Goal: Task Accomplishment & Management: Use online tool/utility

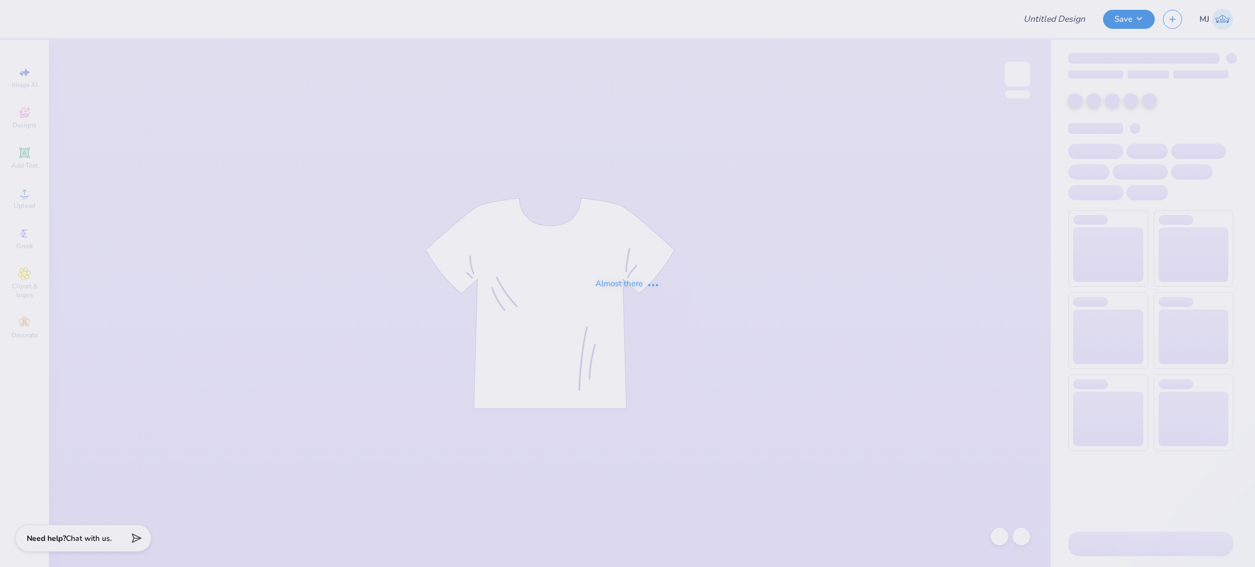
type input "Training - Ticket Activities 20"
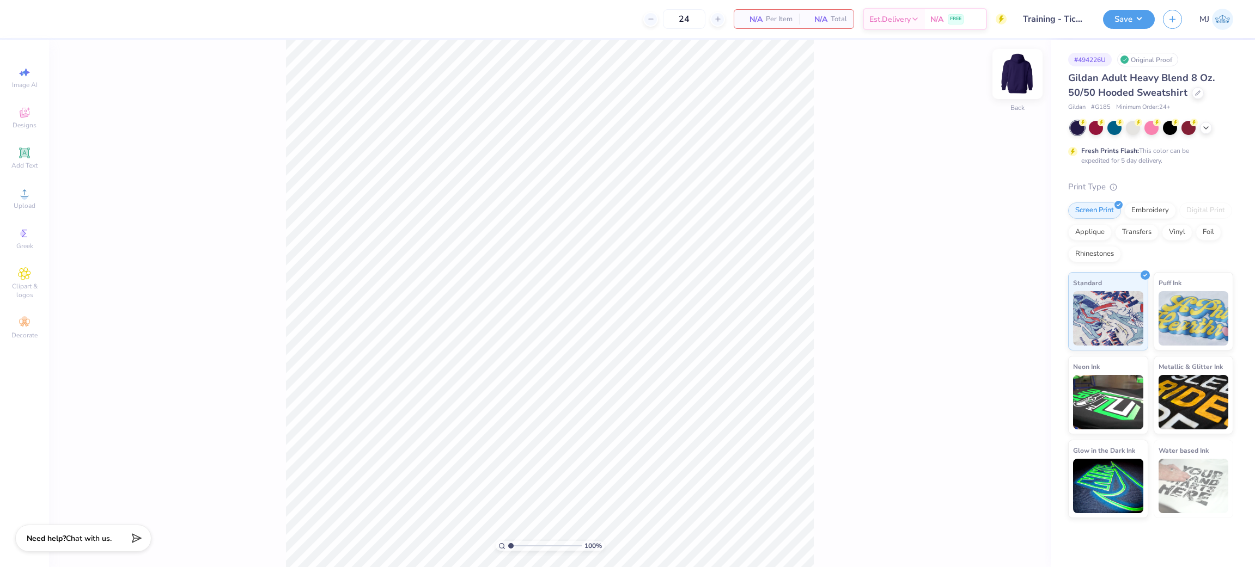
click at [1027, 76] on img at bounding box center [1017, 74] width 44 height 44
click at [14, 157] on div "Add Text" at bounding box center [24, 158] width 38 height 32
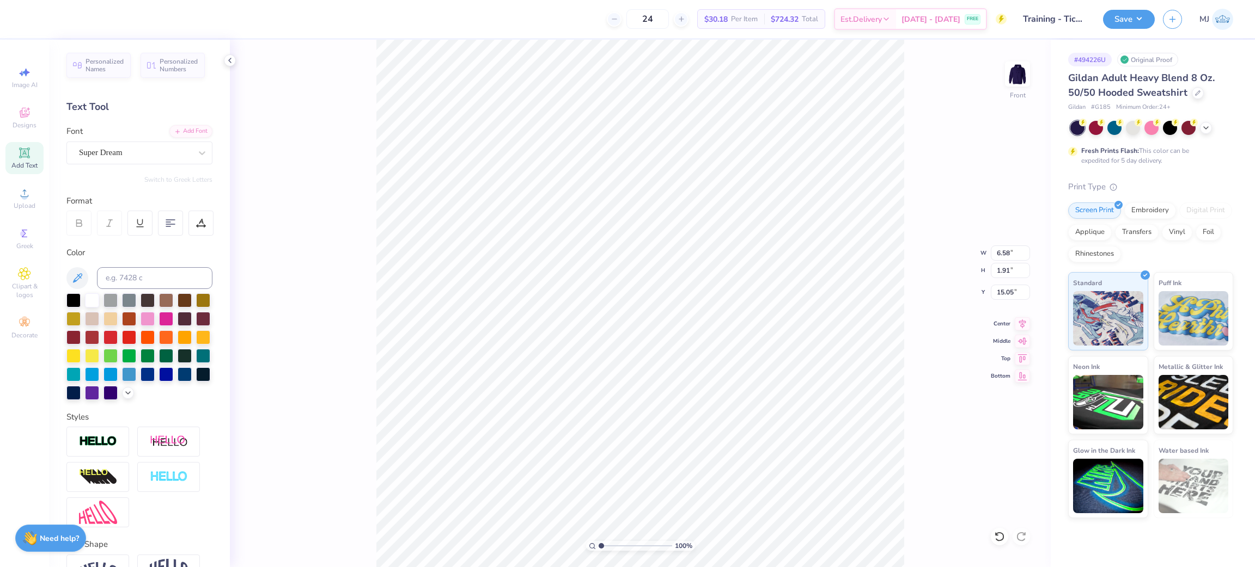
scroll to position [13, 1]
paste textarea "SIGMA DELTA TAU"
type textarea "SIGMA DELTA TAU"
click at [199, 154] on icon at bounding box center [202, 153] width 7 height 4
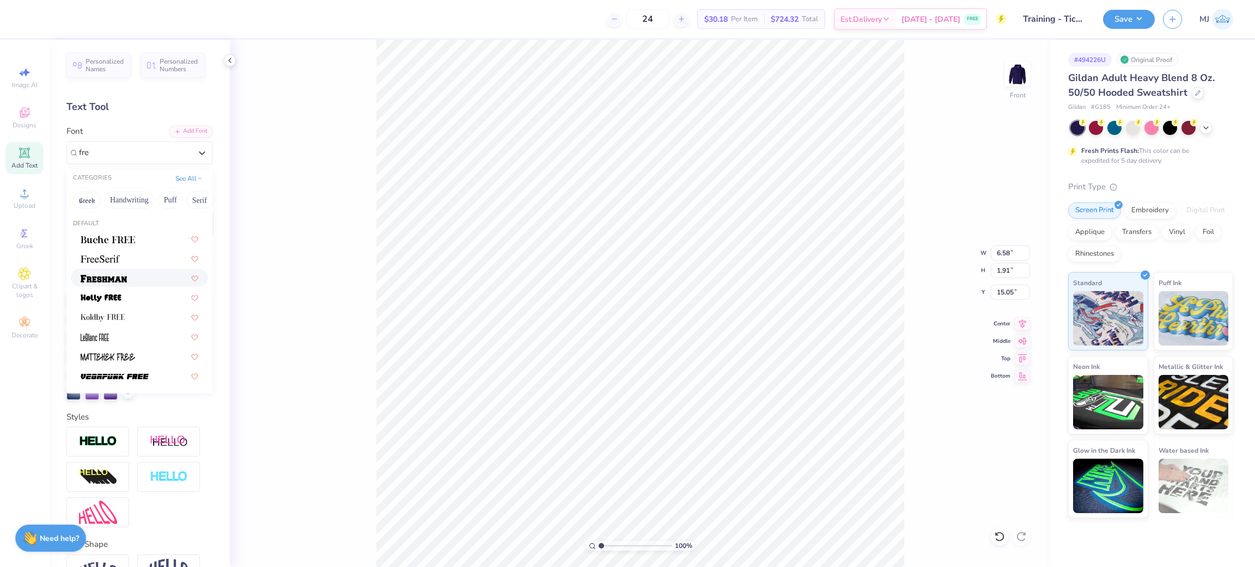
click at [140, 276] on div at bounding box center [140, 277] width 118 height 11
type input "fre"
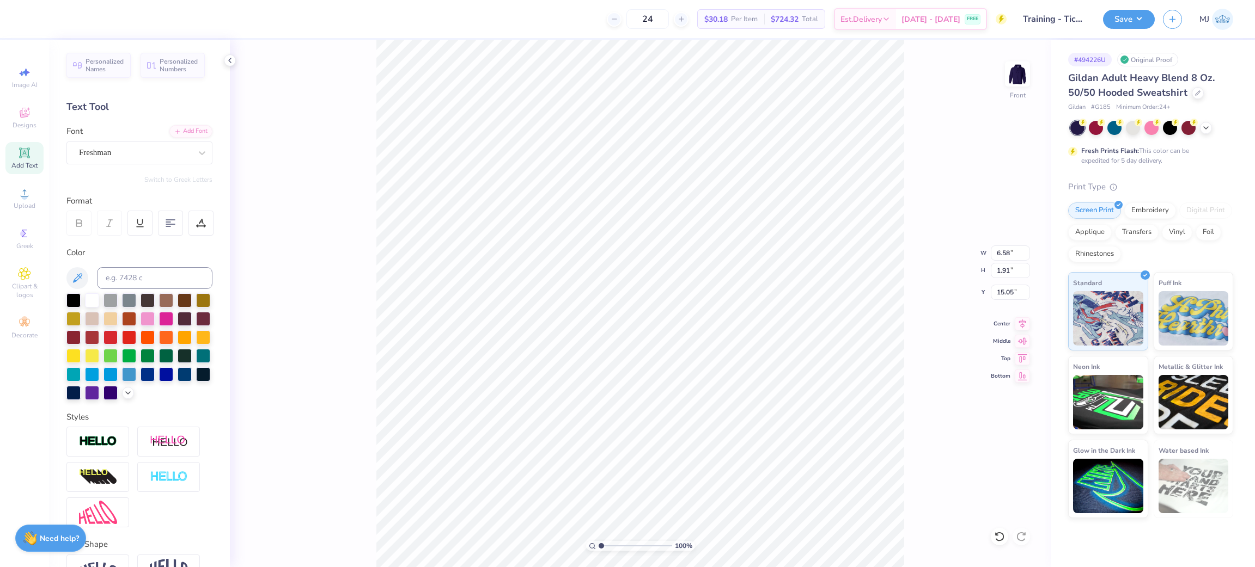
scroll to position [13, 1]
click at [919, 390] on div "100 % Front W 6.58 6.58 " H 1.91 1.91 " Y 15.05 15.05 " Center Middle Top Bottom" at bounding box center [640, 304] width 821 height 528
click at [1017, 78] on img at bounding box center [1017, 74] width 44 height 44
click at [126, 150] on div "Freshman" at bounding box center [135, 152] width 114 height 17
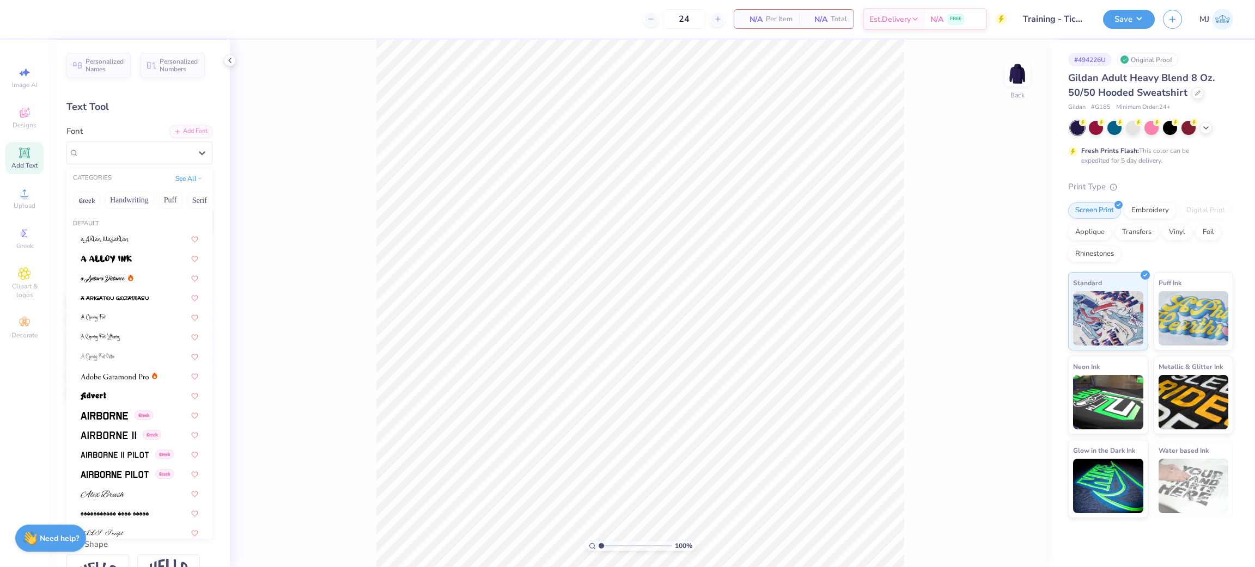
click at [10, 152] on div "Add Text" at bounding box center [24, 158] width 38 height 32
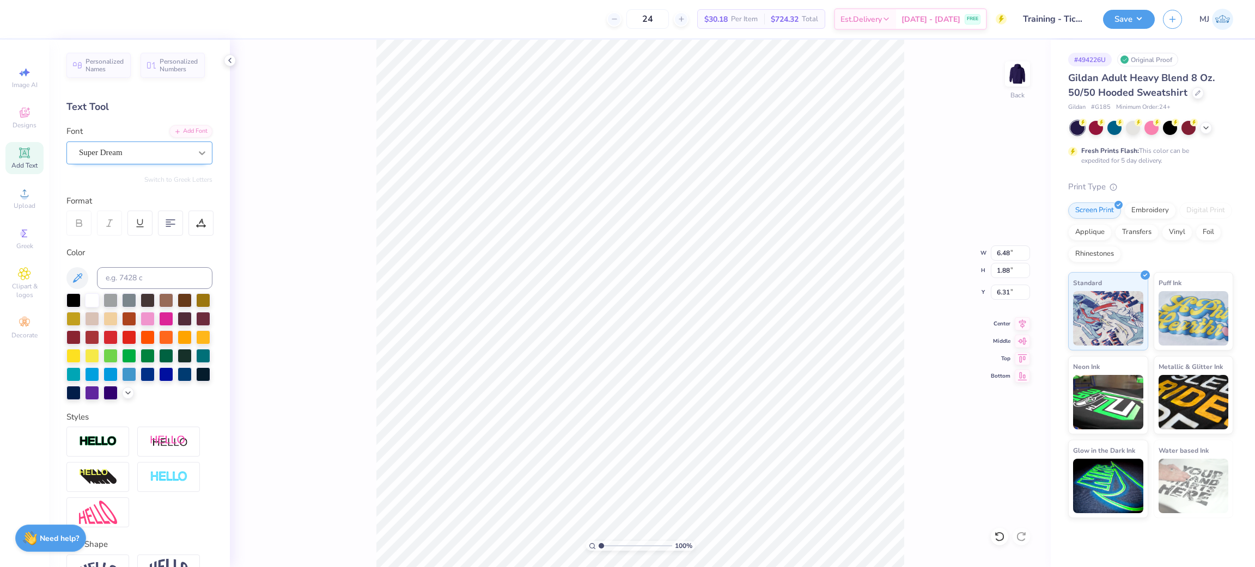
click at [197, 148] on icon at bounding box center [202, 153] width 11 height 11
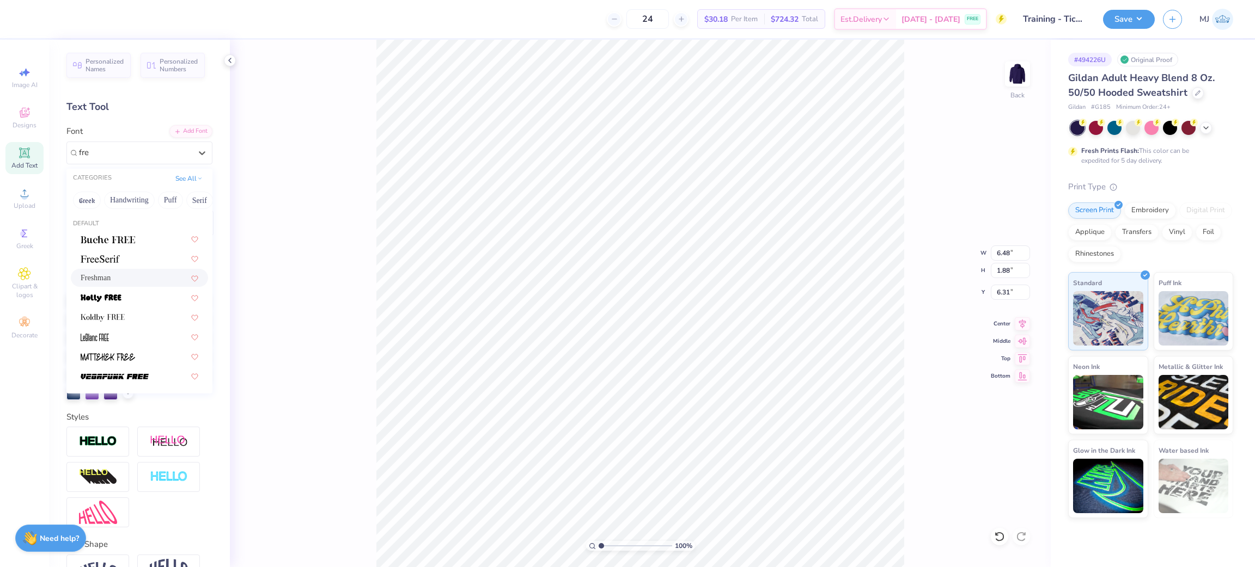
click at [125, 273] on div "Freshman" at bounding box center [140, 277] width 118 height 11
type input "fre"
type input "8.26"
type input "2.23"
type input "6.13"
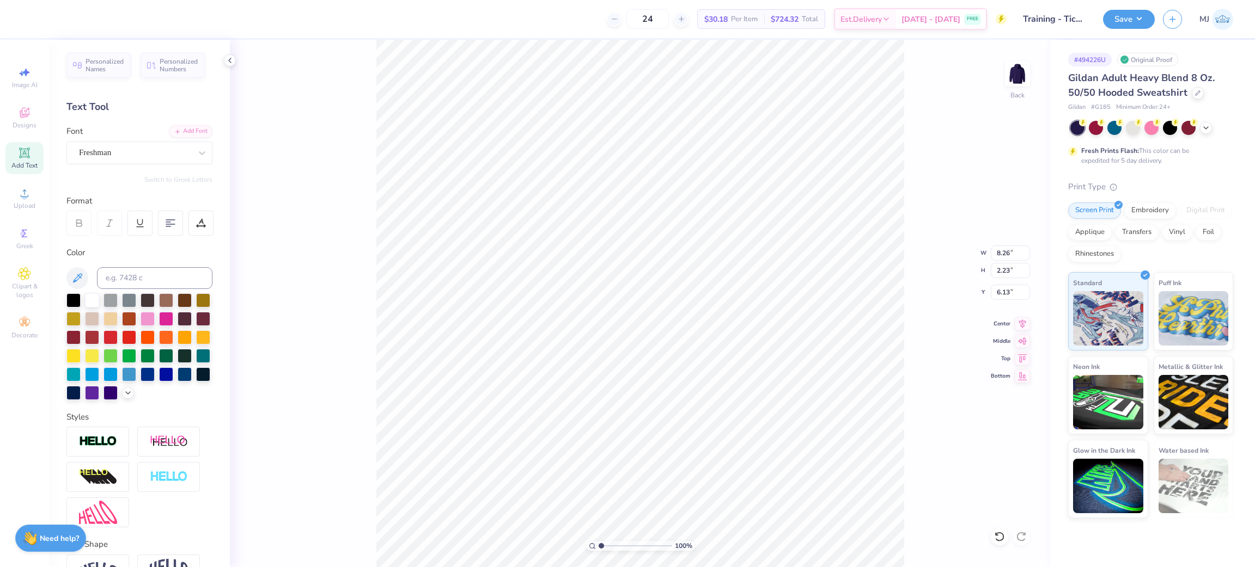
paste textarea "SIGMA DELTA TAU"
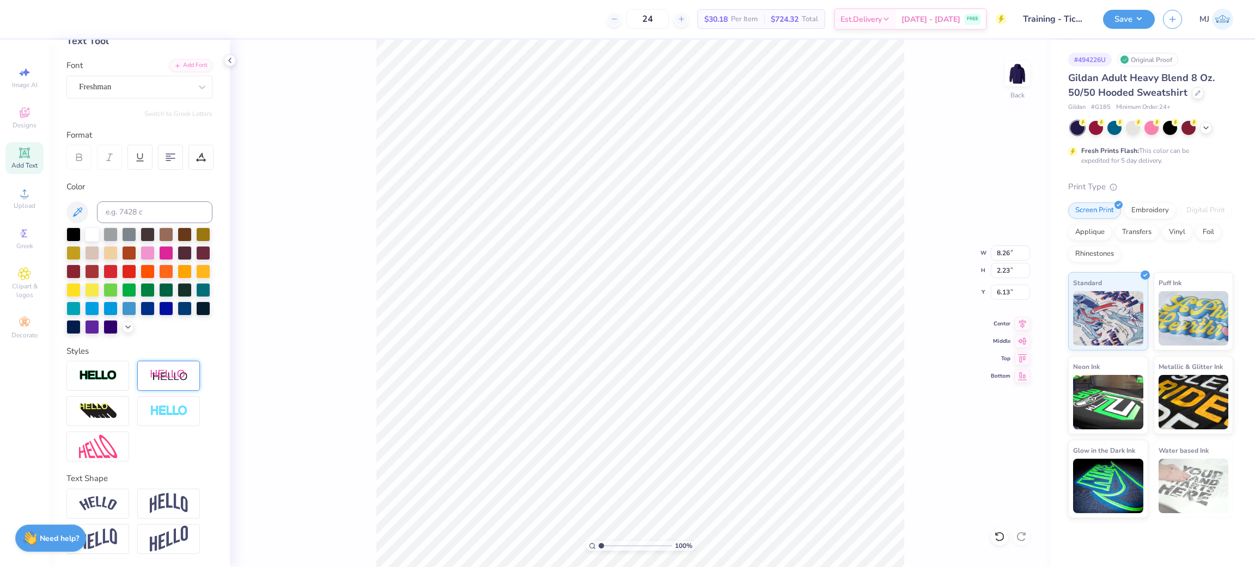
scroll to position [83, 0]
type textarea "SIGMA DELTA TAU"
click at [164, 503] on img at bounding box center [169, 503] width 38 height 21
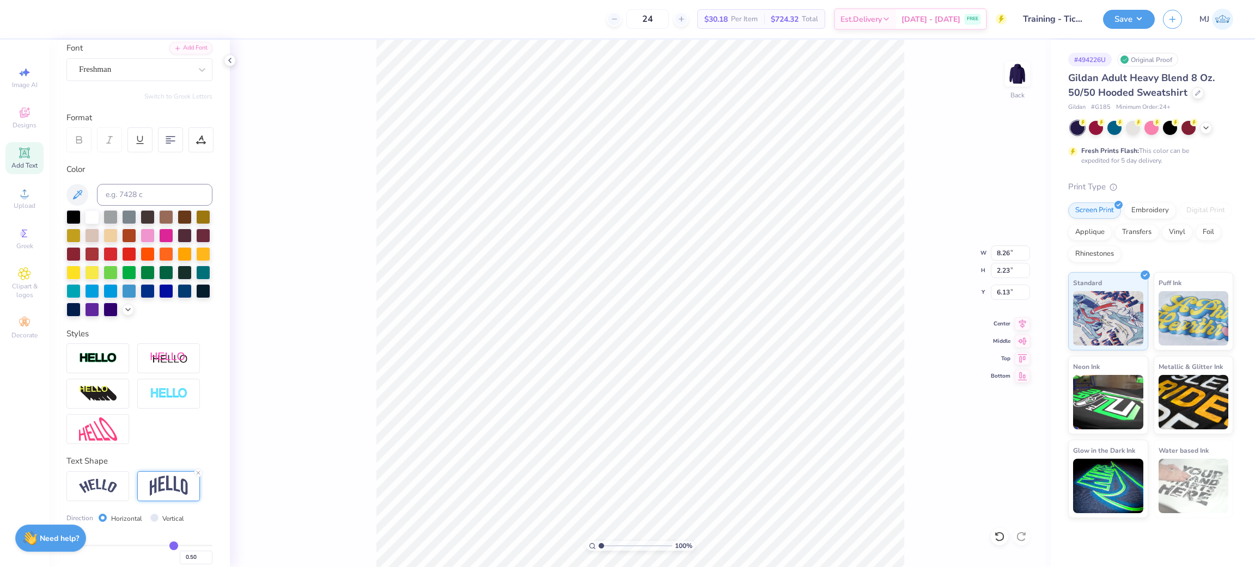
scroll to position [13, 4]
click at [1001, 250] on input "8.26" at bounding box center [1009, 253] width 39 height 15
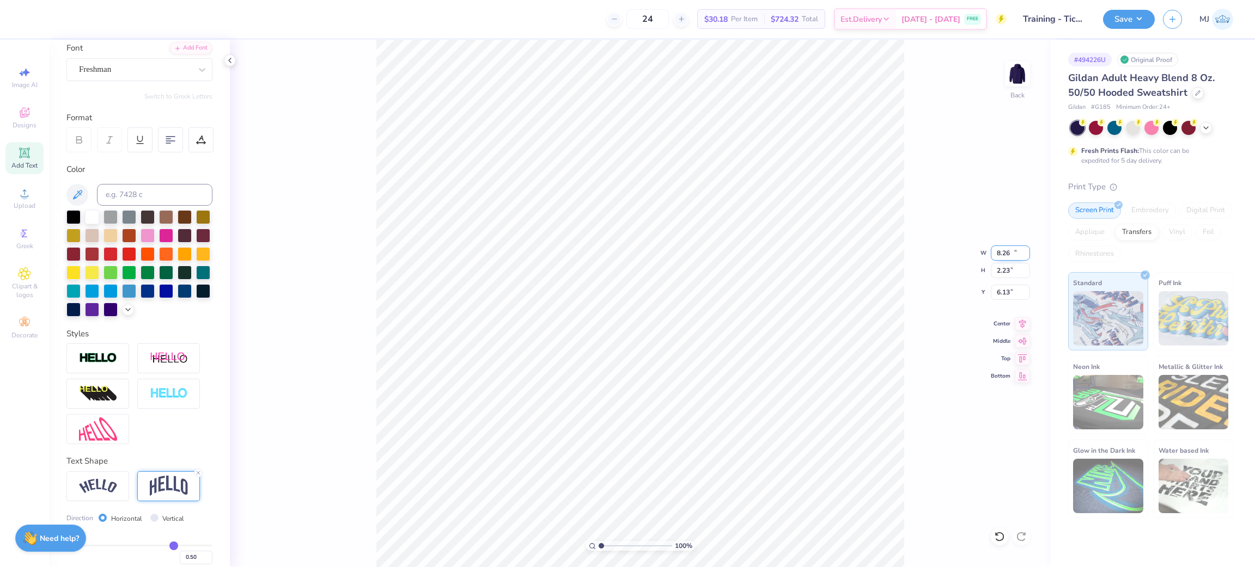
type input "15.47"
type input "4.30"
type input "5.10"
click at [1004, 255] on input "15.47" at bounding box center [1009, 253] width 39 height 15
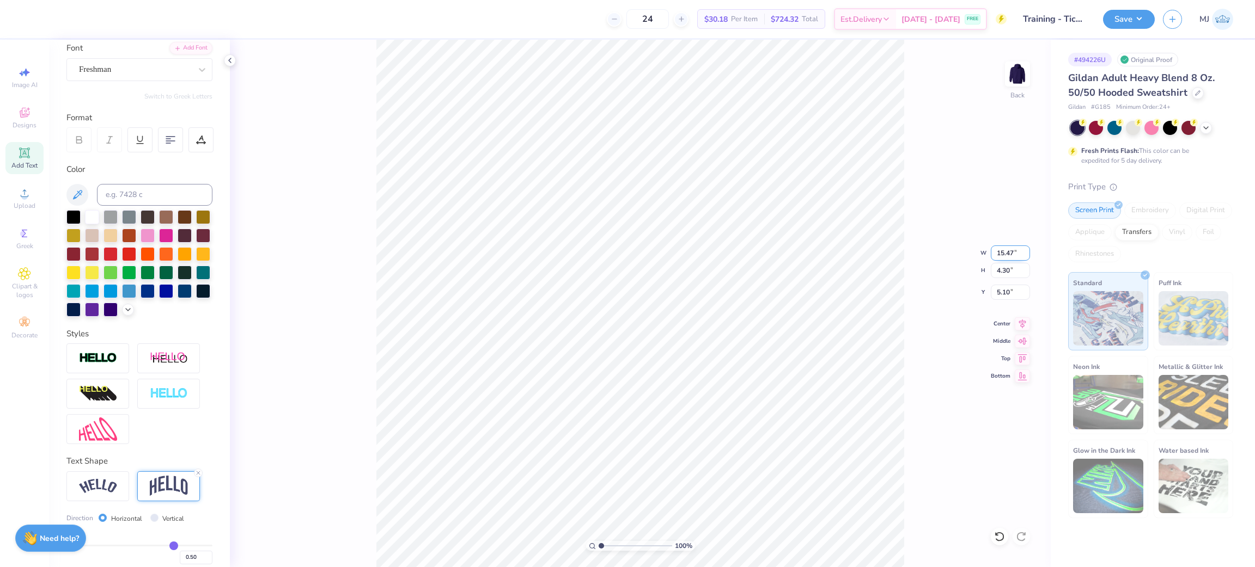
click at [1004, 255] on input "15.47" at bounding box center [1009, 253] width 39 height 15
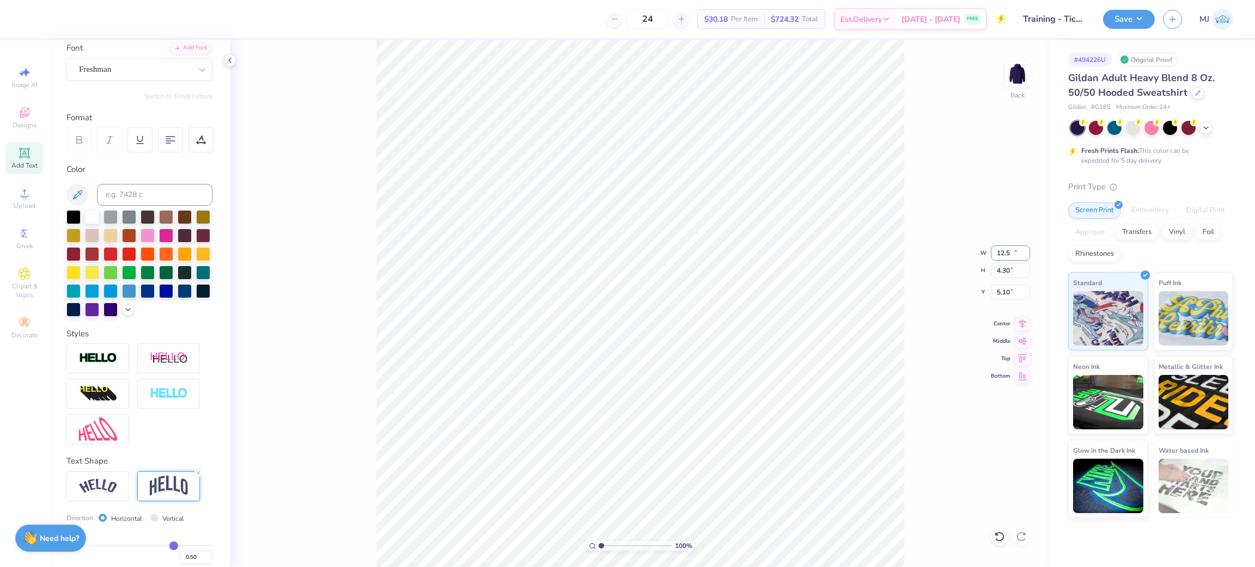
type input "12.50"
type input "3.47"
click at [1002, 293] on input "5.51" at bounding box center [1009, 292] width 39 height 15
type input "3.00"
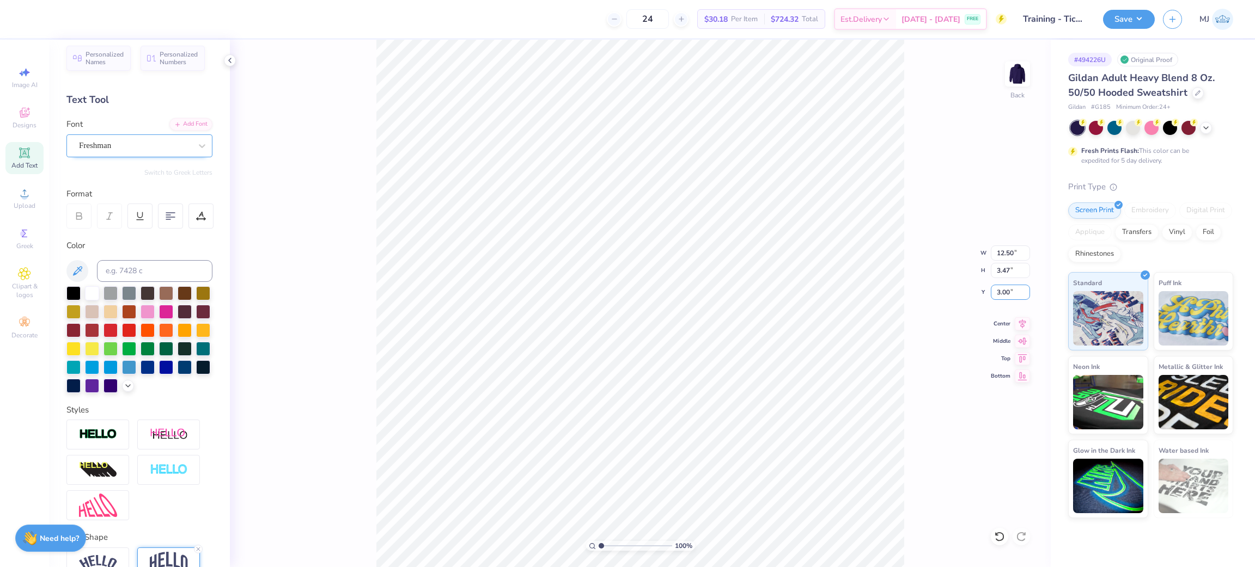
scroll to position [0, 0]
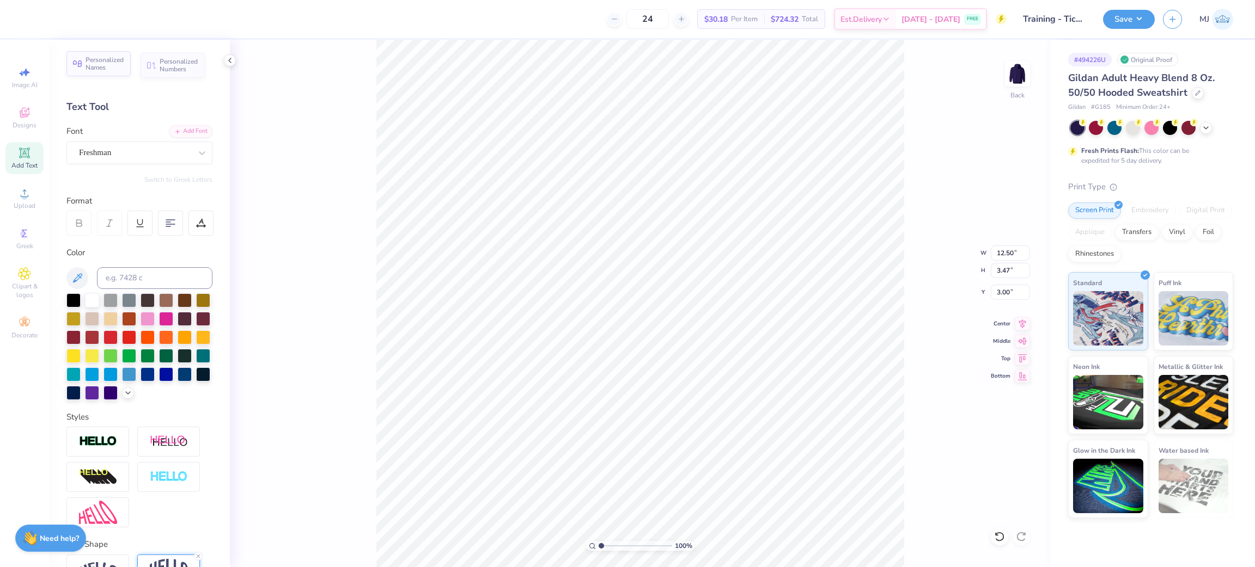
click at [109, 60] on span "Personalized Names" at bounding box center [104, 63] width 39 height 15
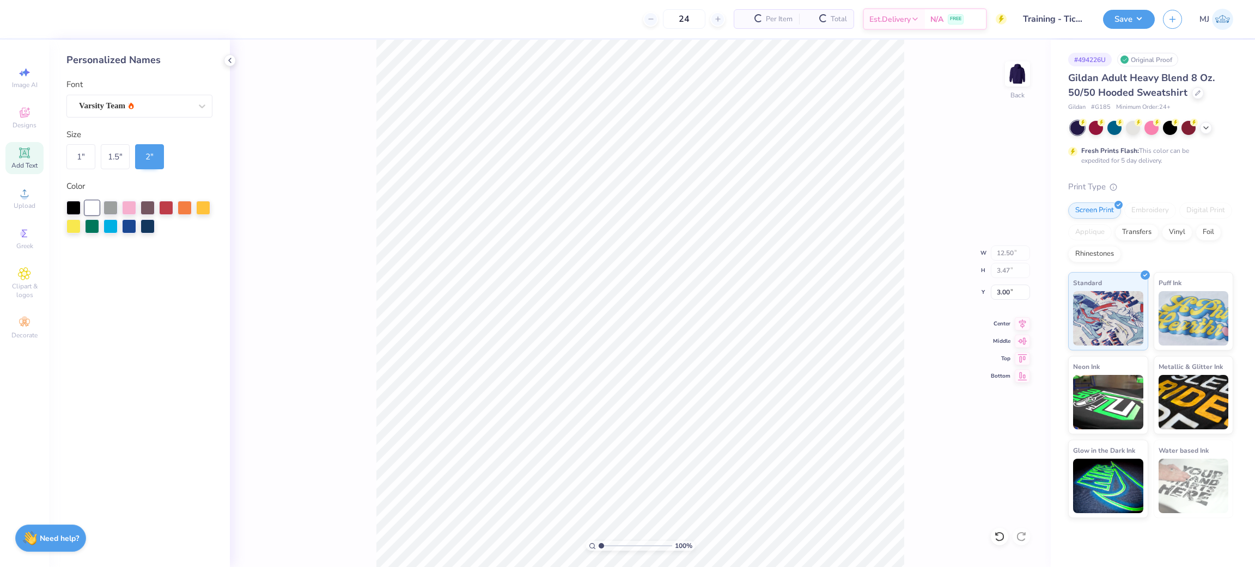
type input "12.43"
type input "2.00"
type input "6.25"
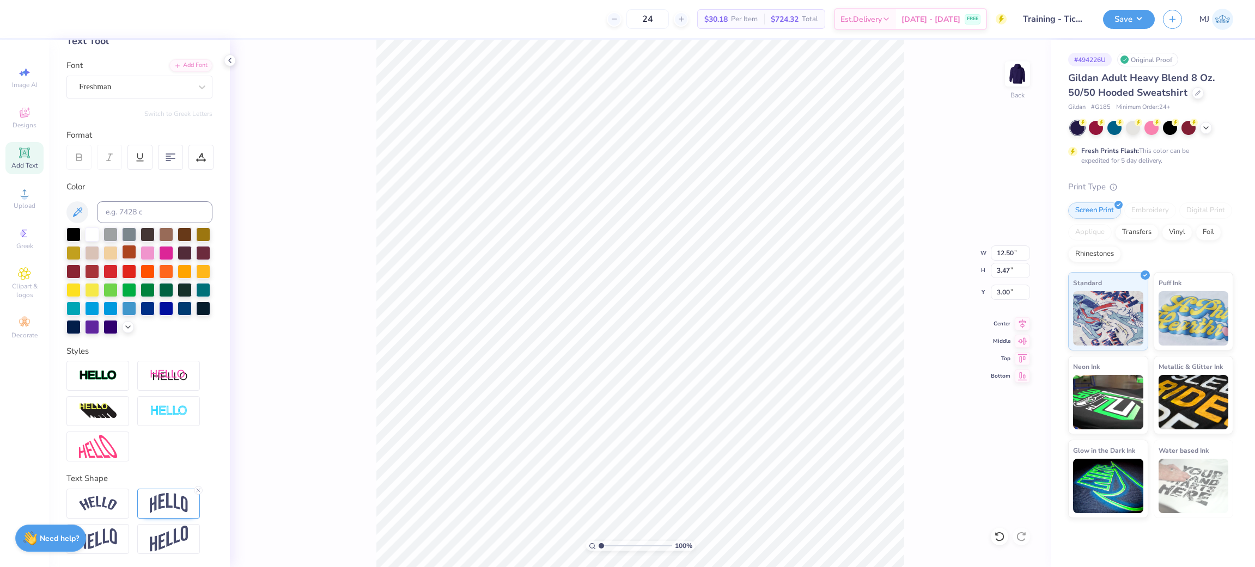
scroll to position [83, 0]
click at [174, 509] on img at bounding box center [169, 503] width 38 height 21
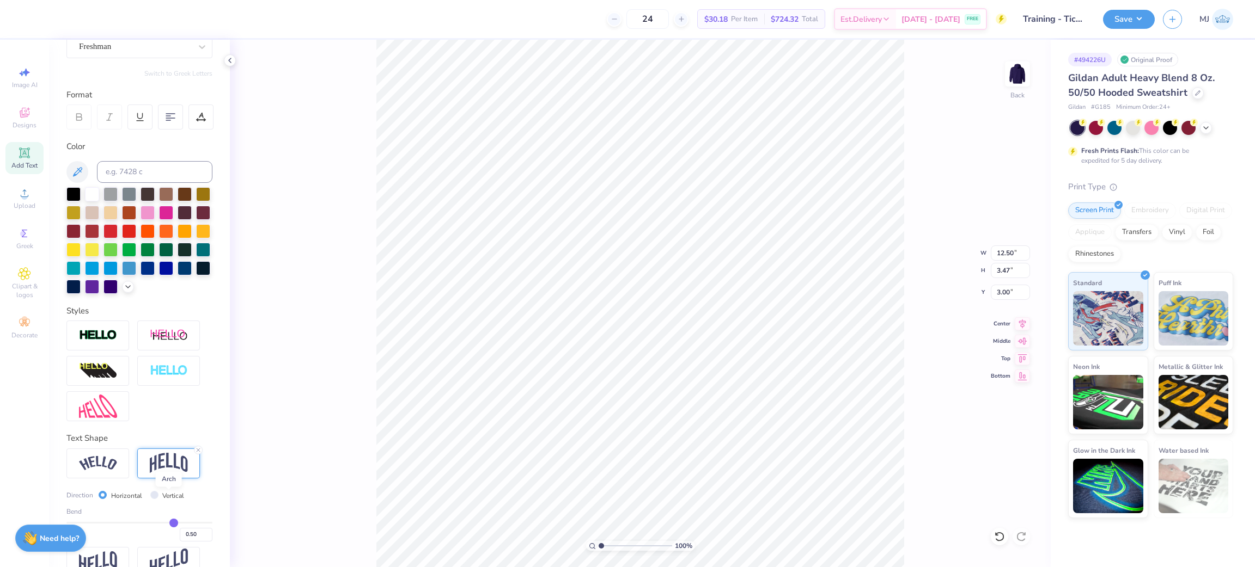
scroll to position [148, 0]
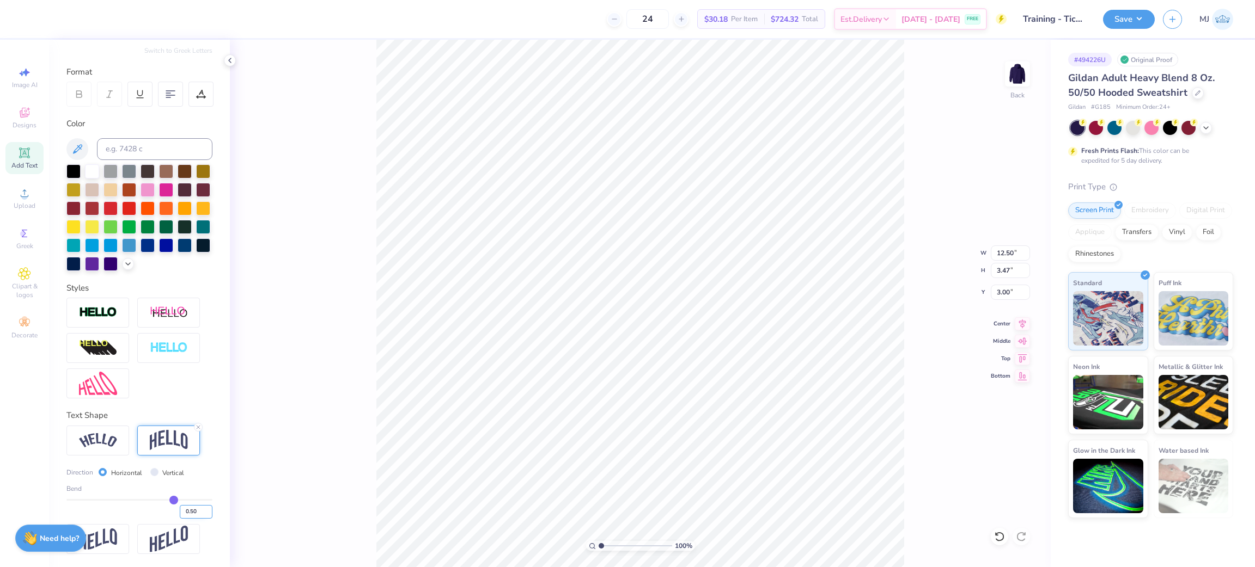
click at [180, 512] on input "0.50" at bounding box center [196, 512] width 33 height 14
click at [194, 508] on input "0.53" at bounding box center [196, 512] width 33 height 14
click at [194, 508] on input "0.54" at bounding box center [196, 512] width 33 height 14
click at [194, 508] on input "0.55" at bounding box center [196, 512] width 33 height 14
type input "0.71"
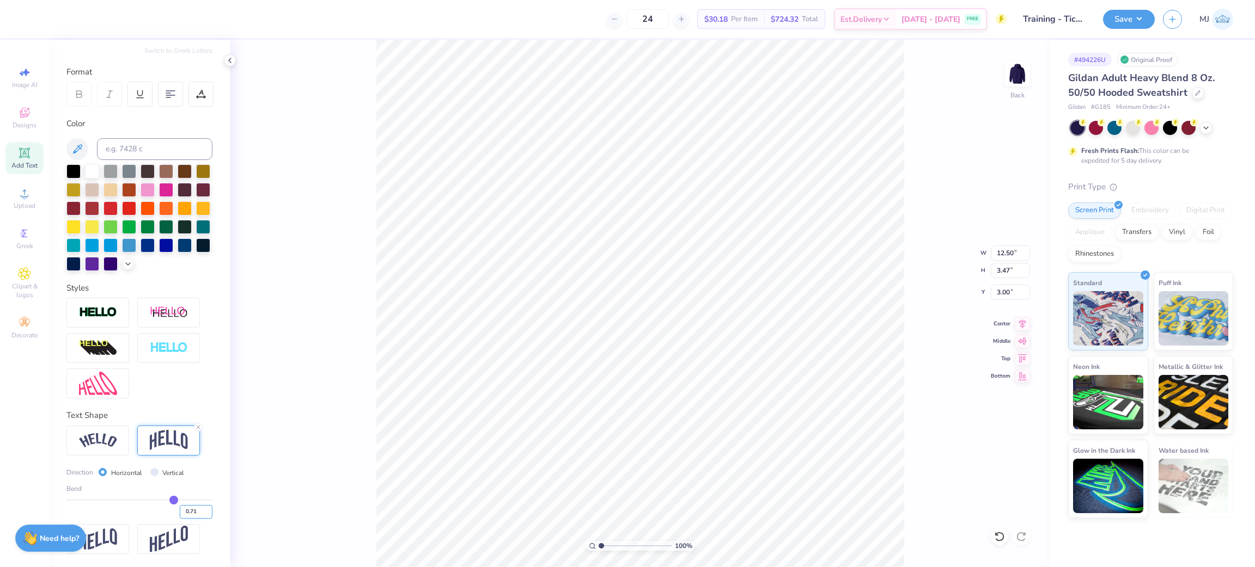
click at [194, 508] on input "0.71" at bounding box center [196, 512] width 33 height 14
drag, startPoint x: 188, startPoint y: 512, endPoint x: 144, endPoint y: 510, distance: 44.2
click at [144, 510] on div "0.71" at bounding box center [139, 509] width 146 height 20
type input "0.71"
click at [156, 495] on div "Bend 0.71" at bounding box center [139, 501] width 146 height 35
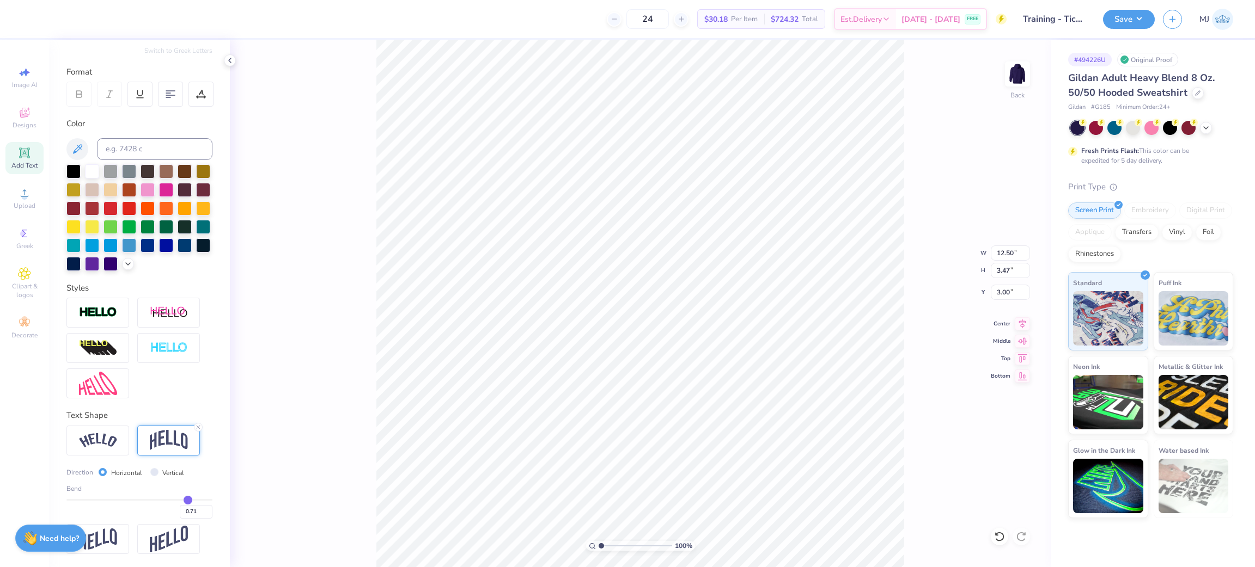
type input "4.78"
type input "2.35"
type input "0.12"
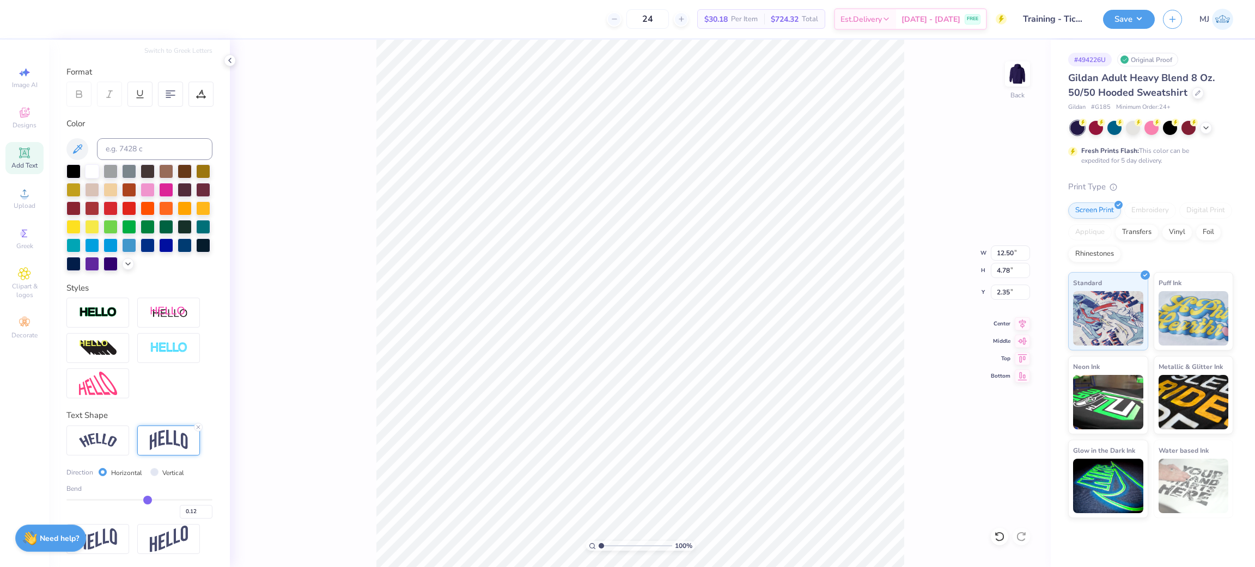
click at [140, 499] on input "range" at bounding box center [139, 500] width 146 height 2
type input "1.61"
type input "3.93"
drag, startPoint x: 188, startPoint y: 515, endPoint x: 179, endPoint y: 515, distance: 9.3
click at [180, 513] on input "0.12" at bounding box center [196, 512] width 33 height 14
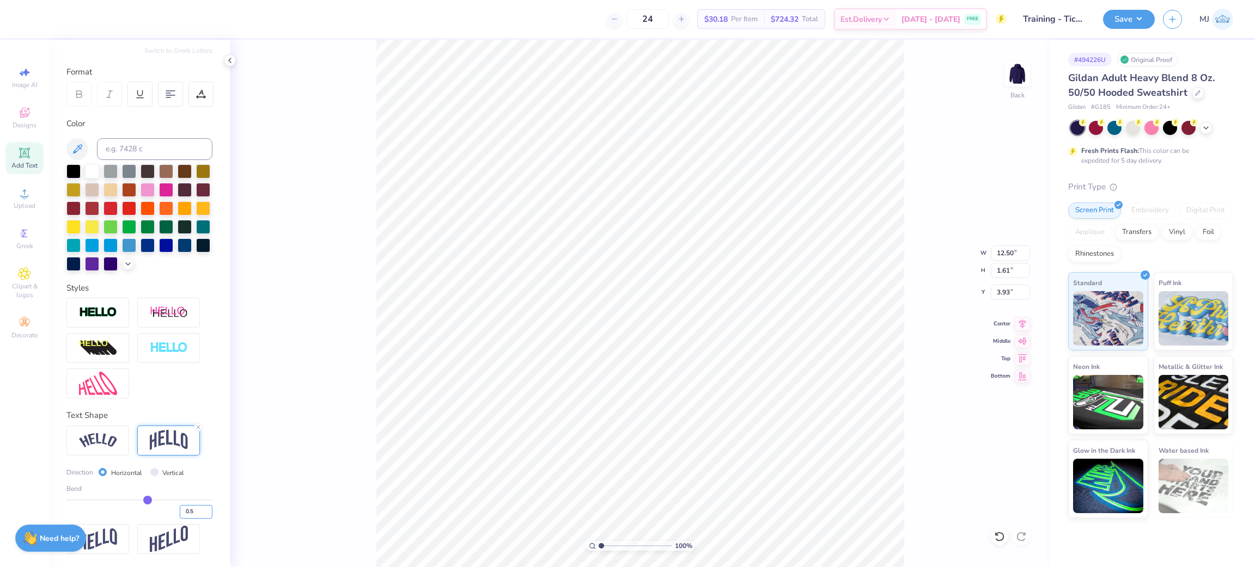
type input "0.5"
type input "0.50"
type input "3.47"
type input "3.00"
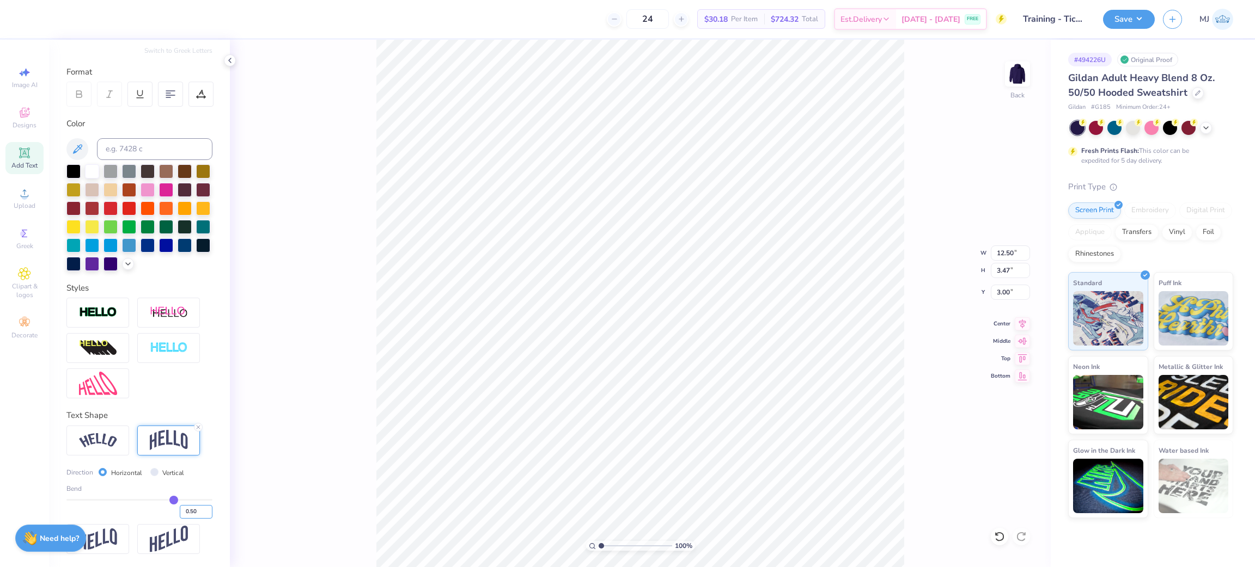
drag, startPoint x: 215, startPoint y: 503, endPoint x: 218, endPoint y: 526, distance: 23.7
click at [218, 526] on div "Personalized Names Personalized Numbers Text Tool Add Font Font Freshman Switch…" at bounding box center [139, 304] width 181 height 528
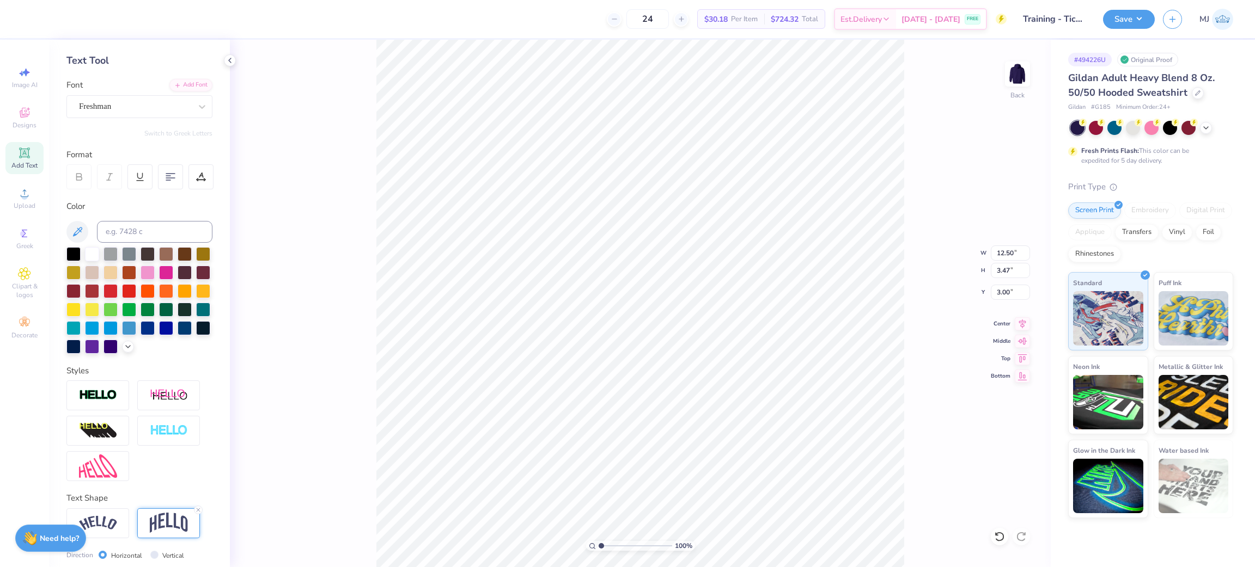
scroll to position [0, 0]
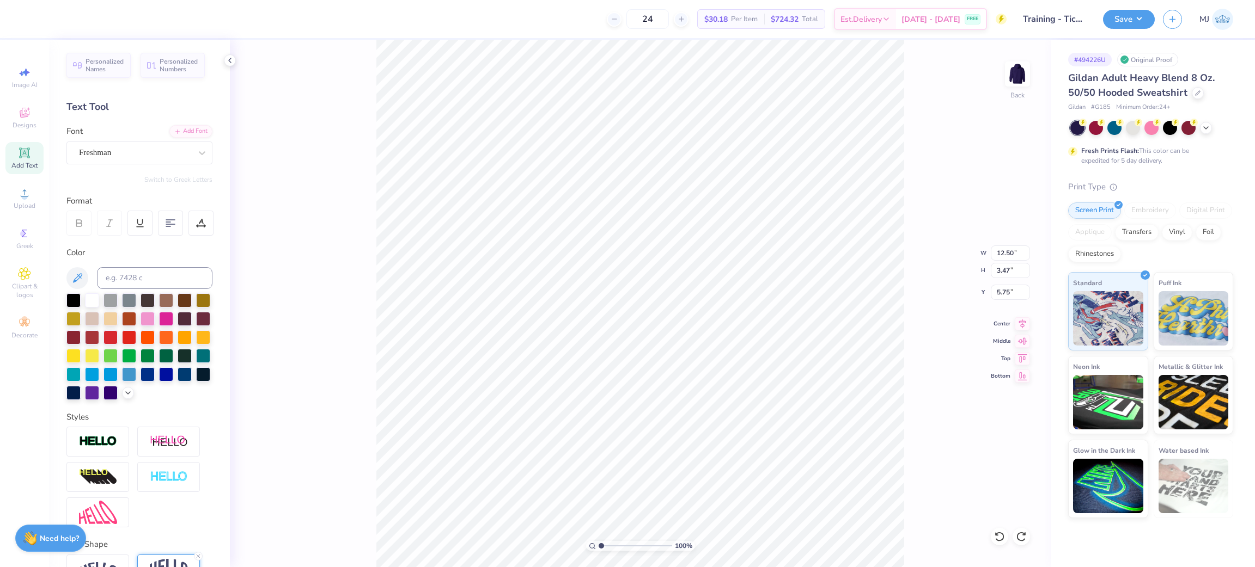
type input "3.00"
click at [1021, 317] on icon at bounding box center [1021, 322] width 15 height 13
click at [22, 192] on icon at bounding box center [24, 193] width 13 height 13
click at [1004, 256] on input "15.00" at bounding box center [1009, 253] width 39 height 15
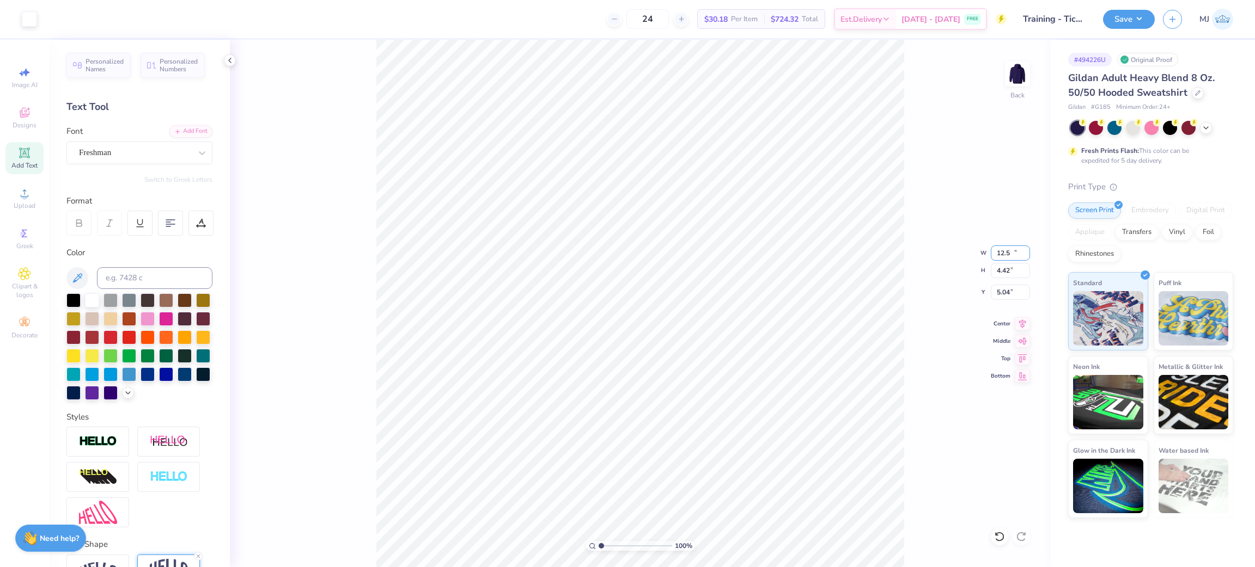
type input "12.50"
type input "4.42"
click at [1004, 296] on input "5.04" at bounding box center [1009, 292] width 39 height 15
type input "3.00"
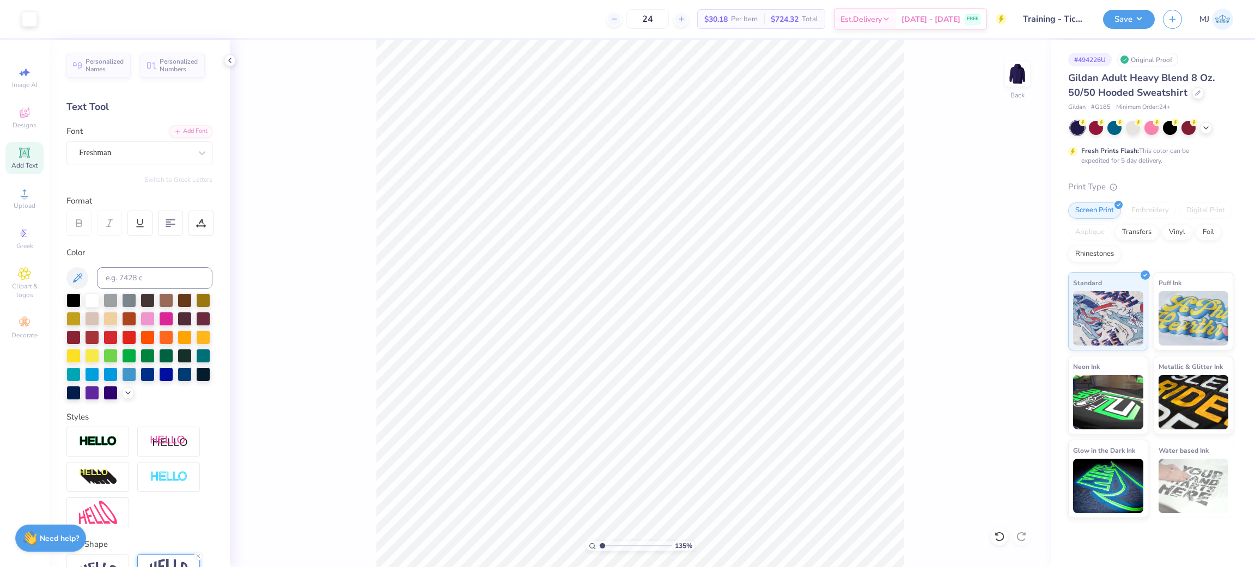
type input "1"
click at [1005, 78] on img at bounding box center [1017, 74] width 44 height 44
click at [1011, 74] on div "Almost there" at bounding box center [742, 304] width 1025 height 528
click at [102, 58] on span "Personalized Names" at bounding box center [104, 63] width 39 height 15
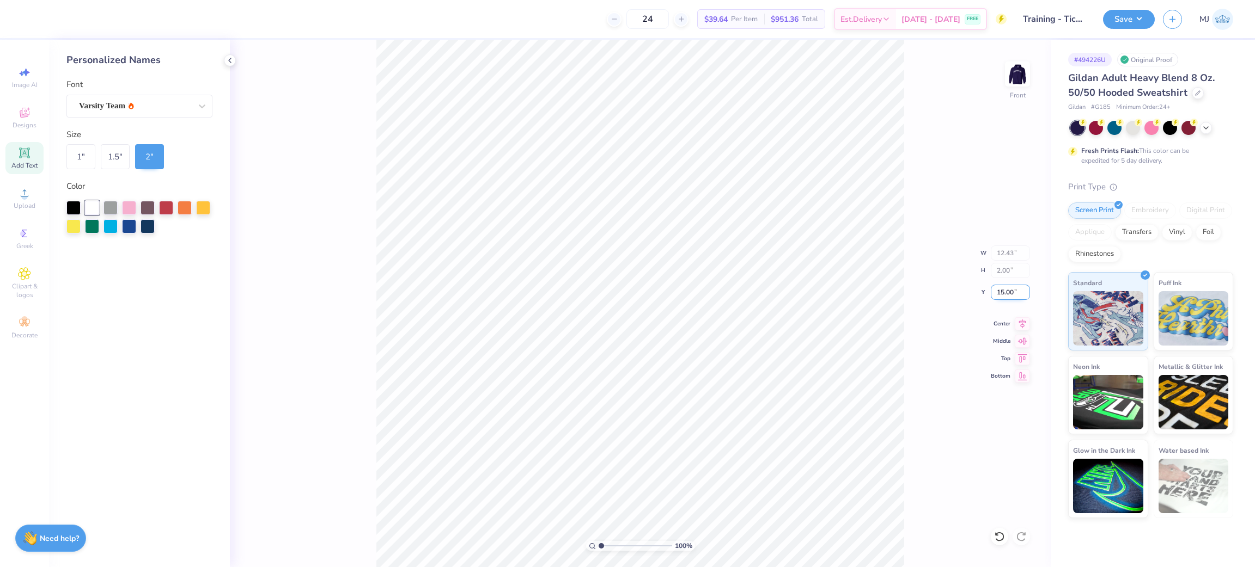
click at [1007, 294] on input "15.00" at bounding box center [1009, 292] width 39 height 15
type input "6.00"
click at [228, 58] on icon at bounding box center [229, 60] width 9 height 9
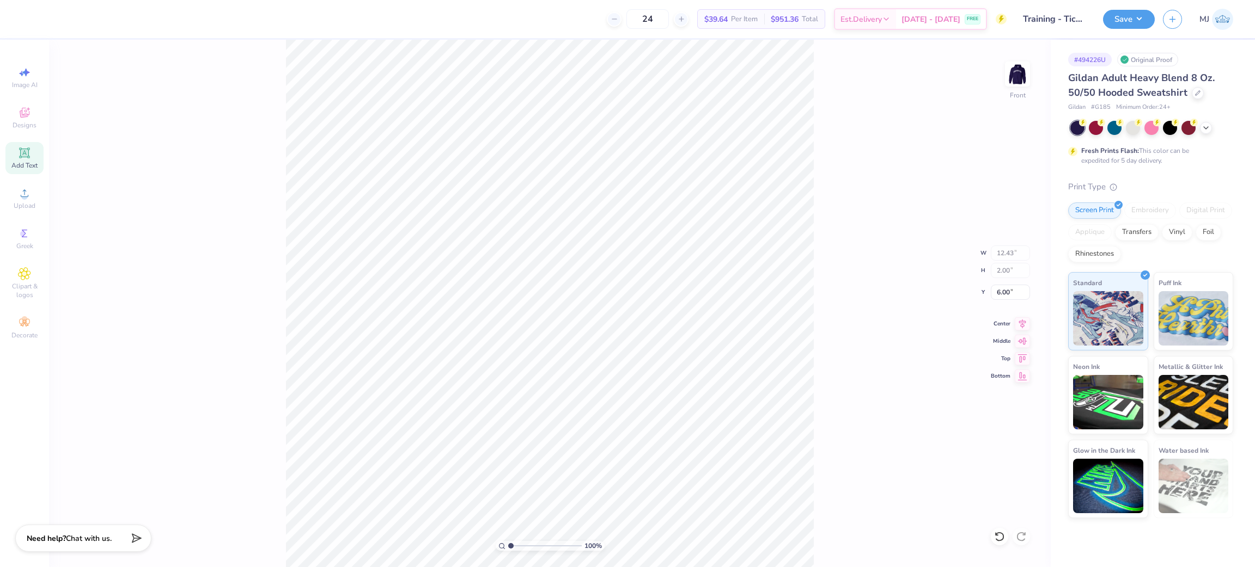
click at [13, 149] on div "Add Text" at bounding box center [24, 158] width 38 height 32
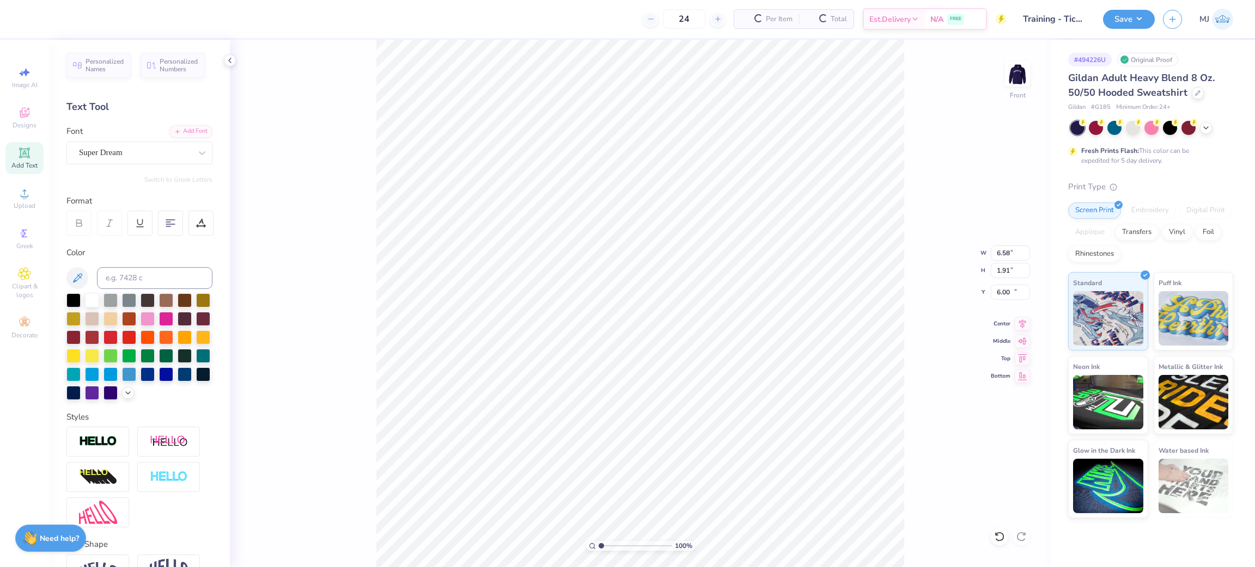
type input "6.58"
type input "1.91"
type input "15.05"
click at [165, 64] on span "Personalized Numbers" at bounding box center [179, 63] width 39 height 15
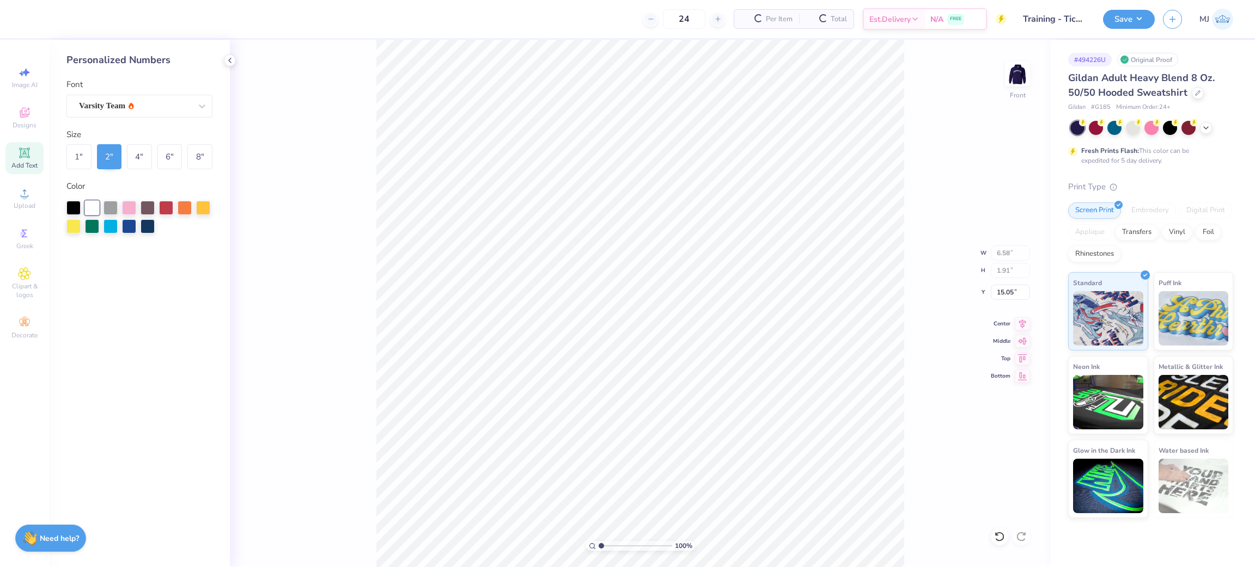
type input "2.78"
type input "2.00"
type input "11.59"
click at [1021, 328] on icon at bounding box center [1021, 322] width 15 height 13
type input "6.58"
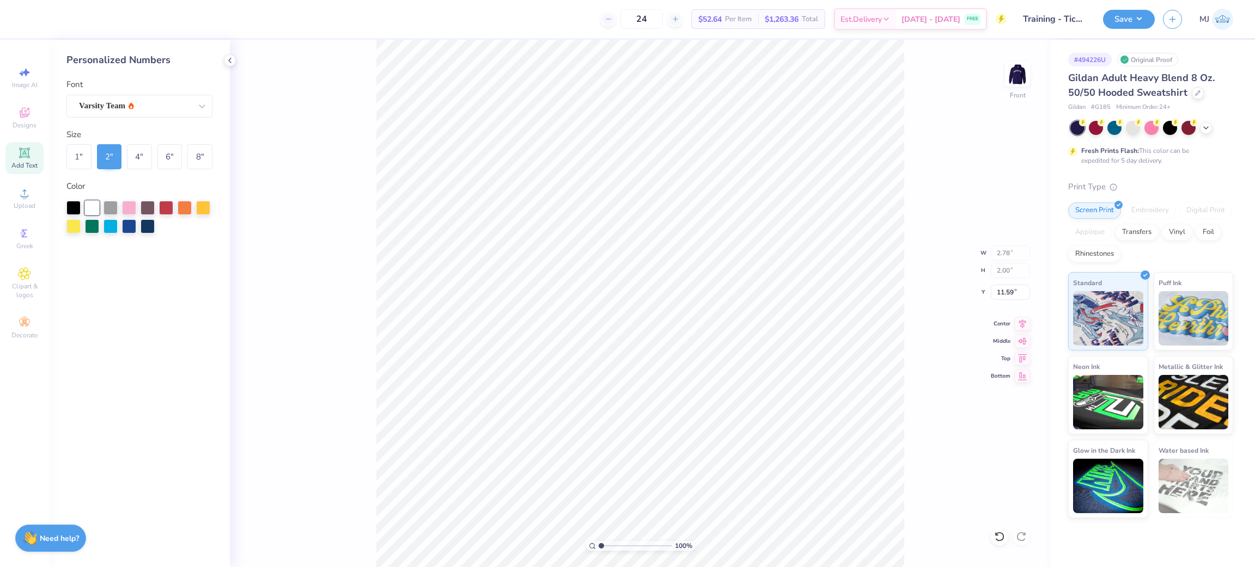
type input "1.91"
type input "15.05"
click at [201, 155] on div "8 "" at bounding box center [199, 156] width 25 height 25
type input "11.14"
type input "8.00"
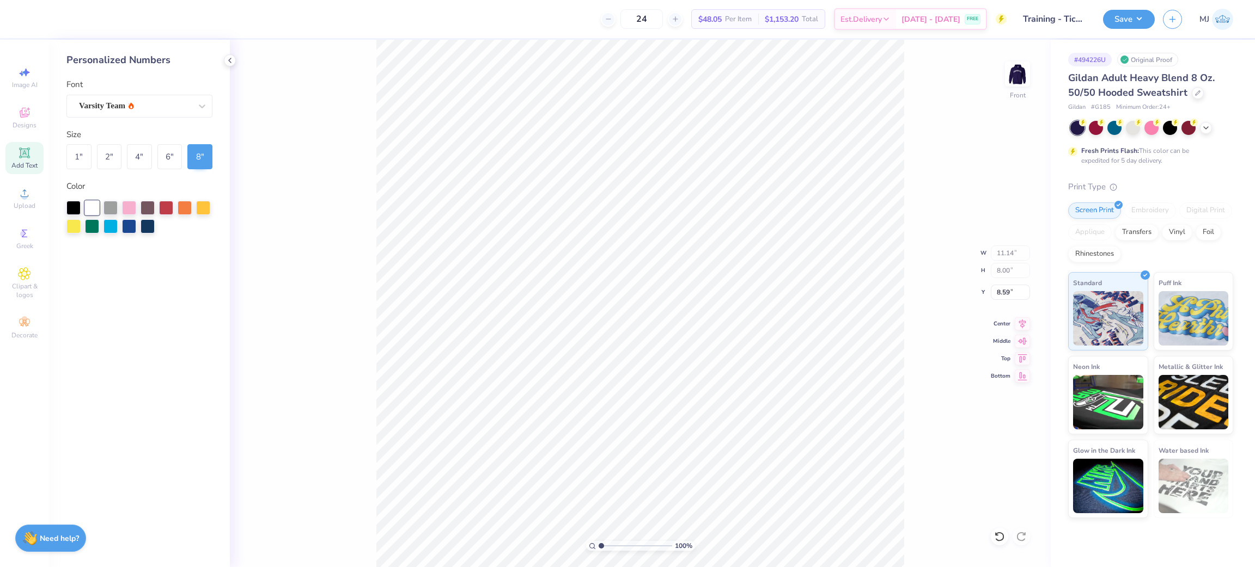
type input "8.59"
click at [1009, 293] on input "8.59" at bounding box center [1009, 292] width 39 height 15
drag, startPoint x: 1009, startPoint y: 293, endPoint x: 971, endPoint y: 294, distance: 38.1
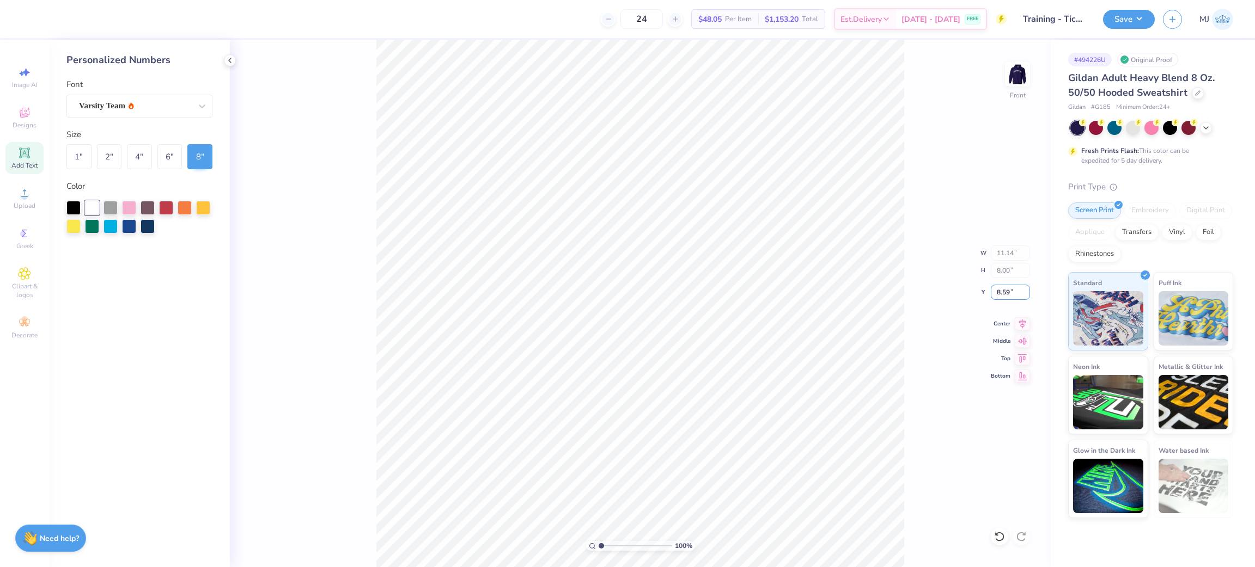
click at [971, 294] on div "100 % Front W 11.14 11.14 " H 8.00 8.00 " Y 8.59 8.59 " Center Middle Top Bottom" at bounding box center [640, 304] width 821 height 528
click at [1002, 292] on input "8.59" at bounding box center [1009, 292] width 39 height 15
click at [998, 294] on input "8.00" at bounding box center [1009, 292] width 39 height 15
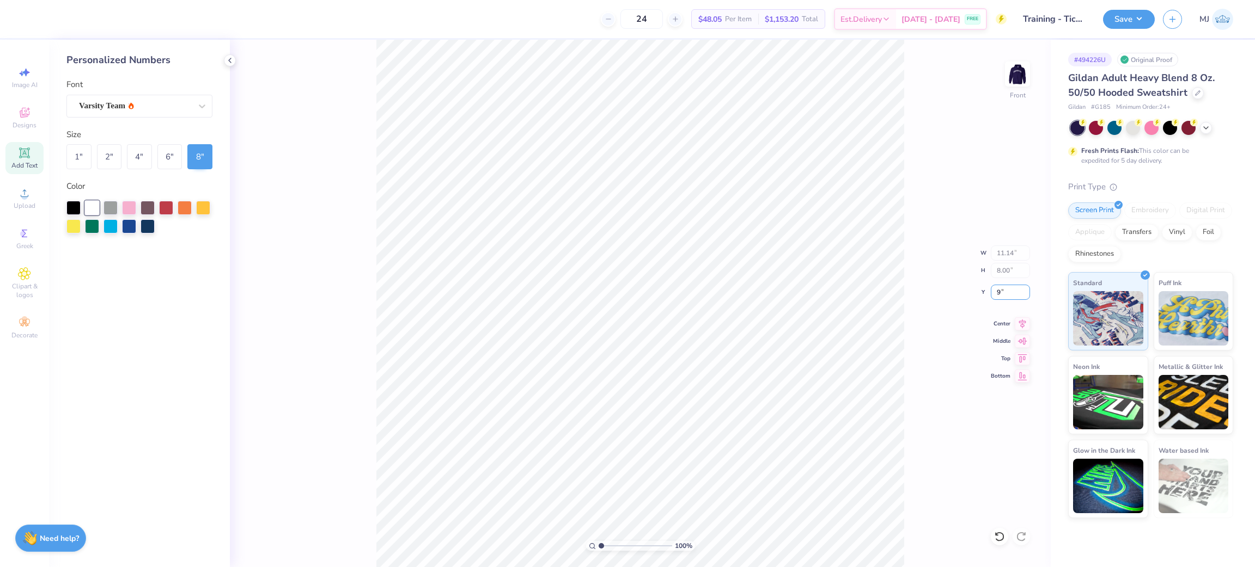
type input "9.00"
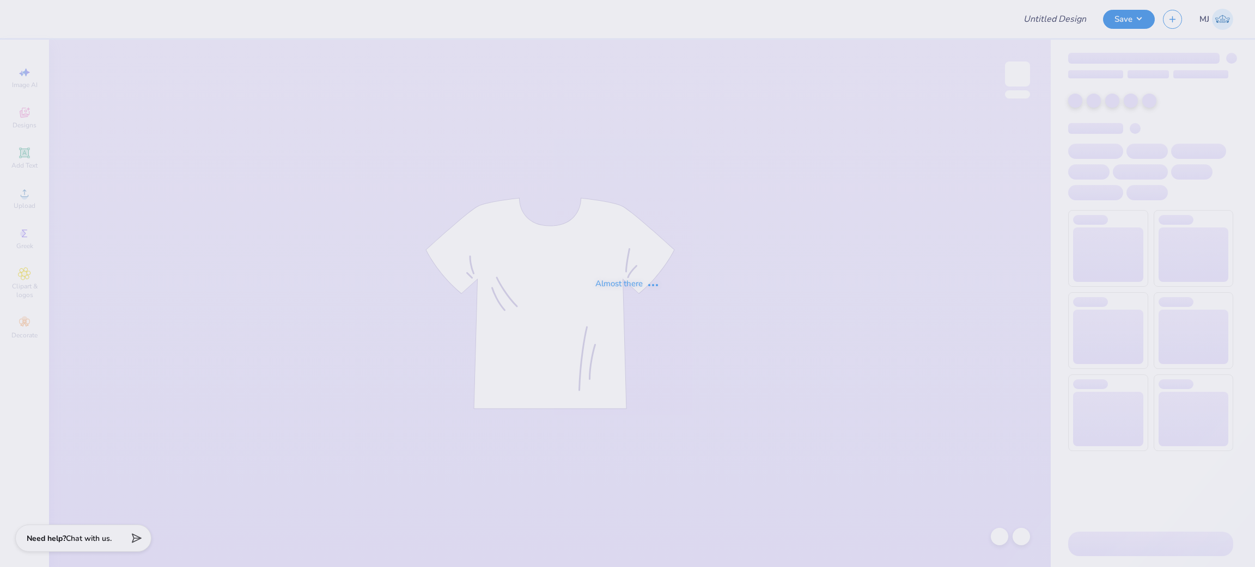
type input "Training - Ticket Activities 20"
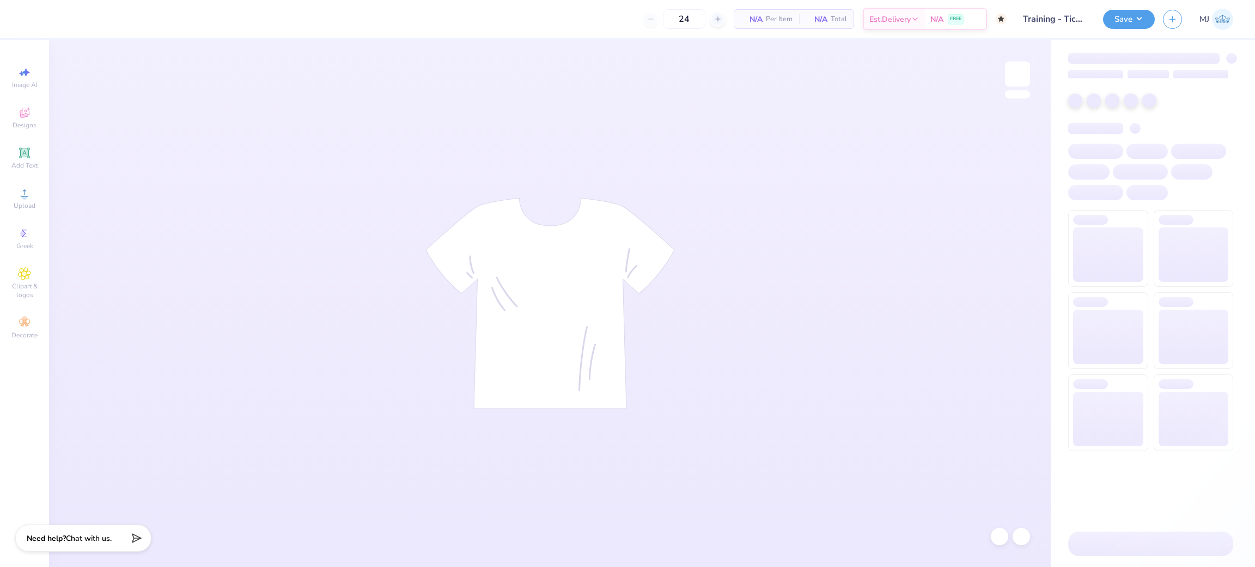
type input "50"
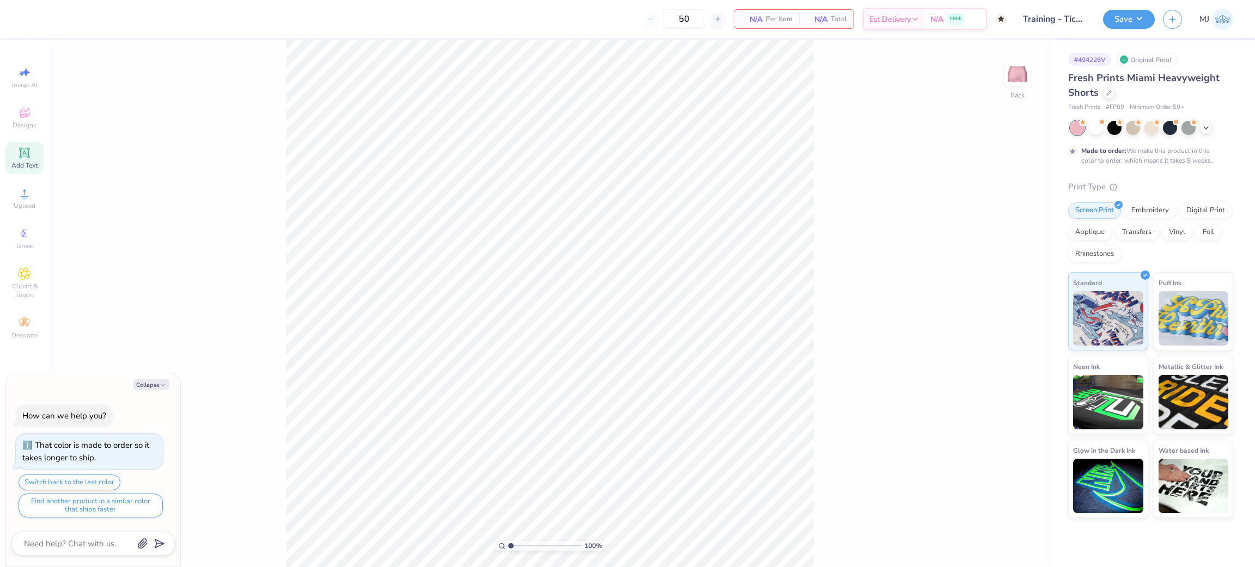
click at [17, 150] on div "Add Text" at bounding box center [24, 158] width 38 height 32
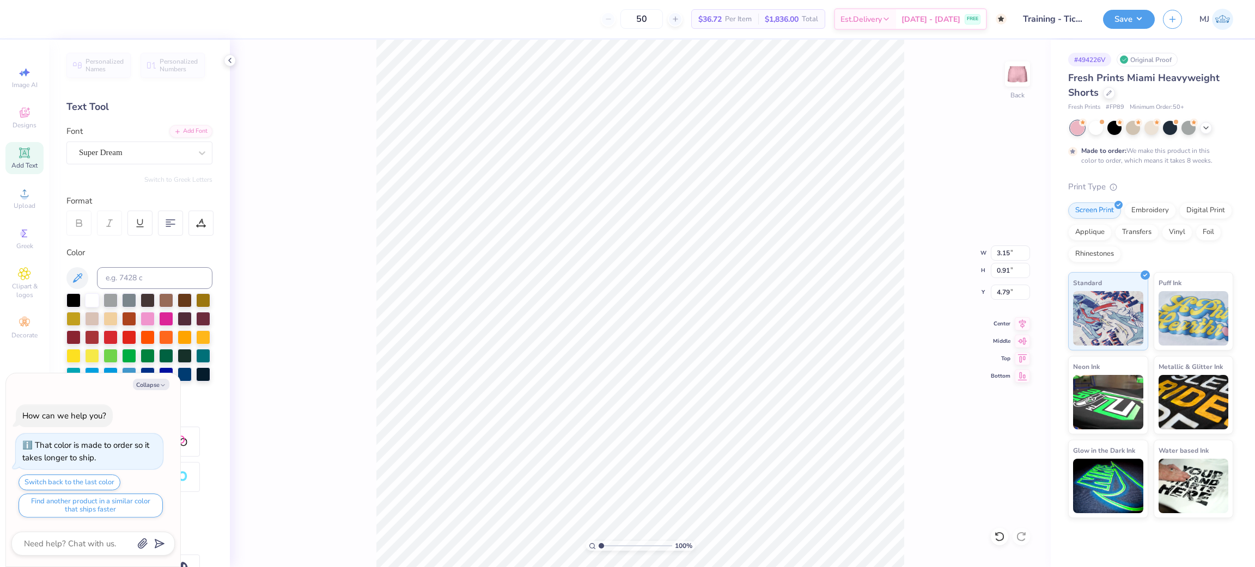
type textarea "x"
type input "4.96"
click at [152, 155] on div "Super Dream" at bounding box center [135, 152] width 114 height 17
click at [150, 155] on div "Super Dream" at bounding box center [135, 152] width 112 height 13
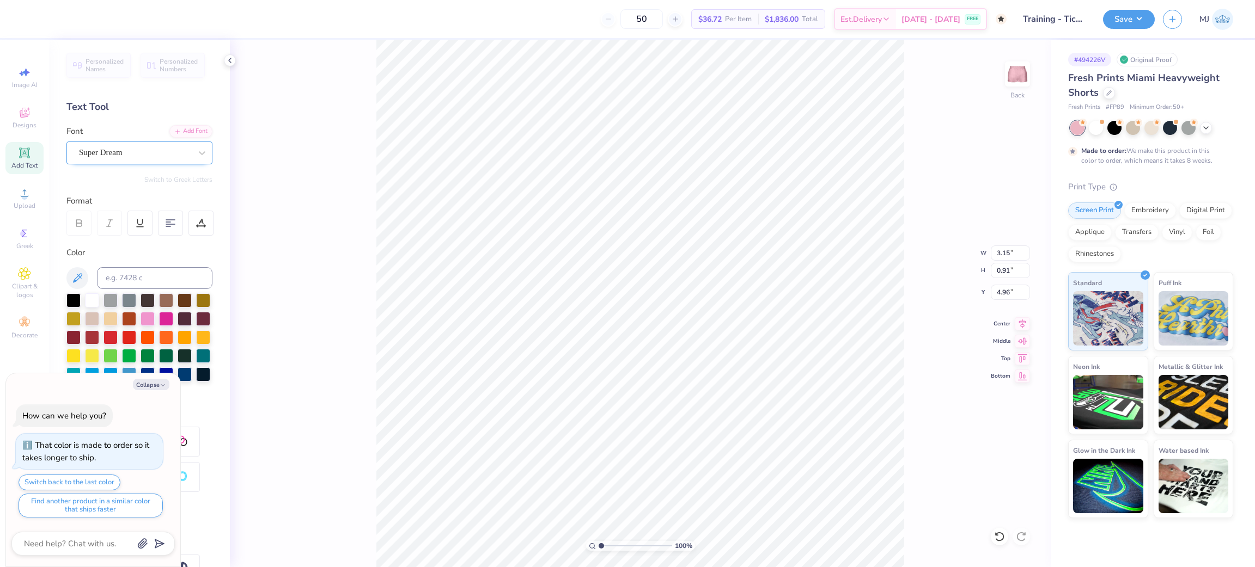
type textarea "x"
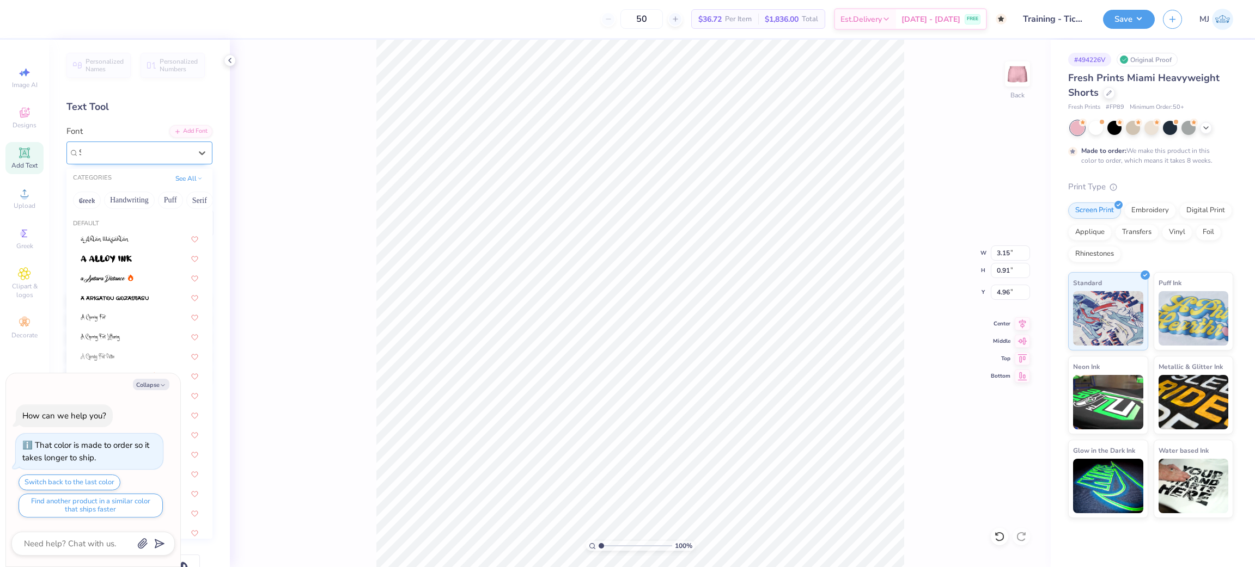
type input "SC"
type textarea "x"
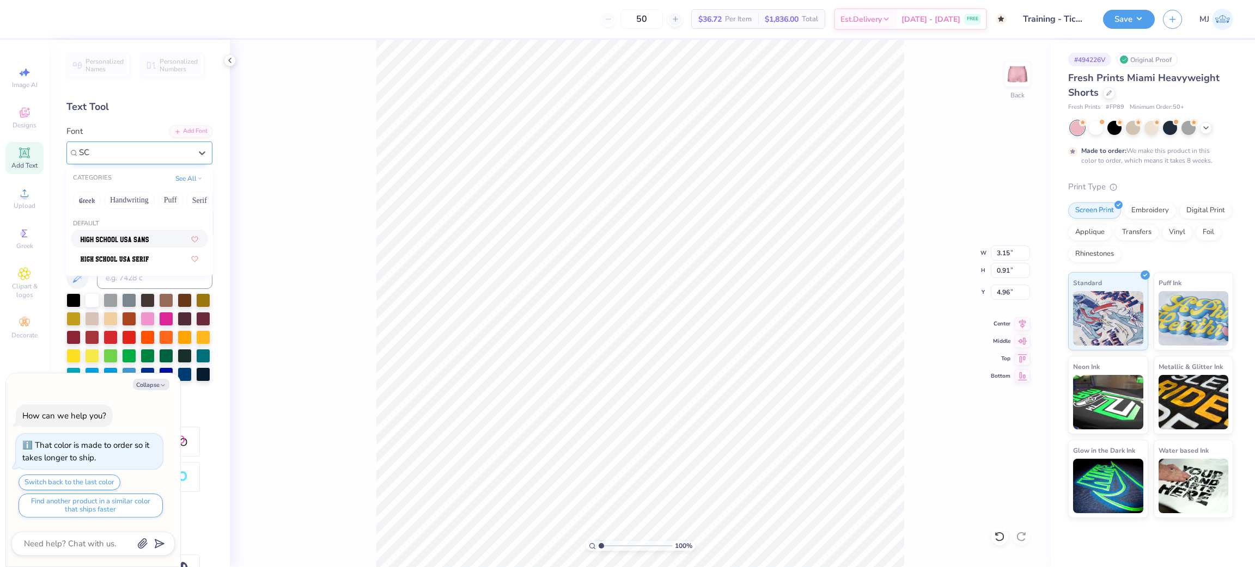
type input "S"
type textarea "x"
type input "4.94"
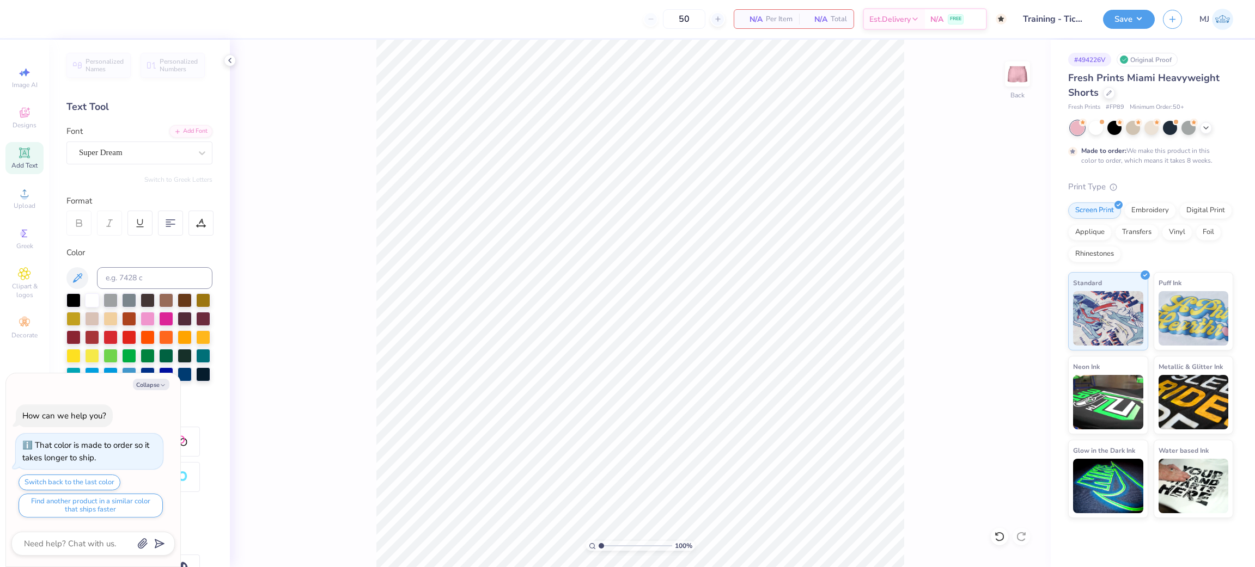
type textarea "x"
